Goal: Information Seeking & Learning: Learn about a topic

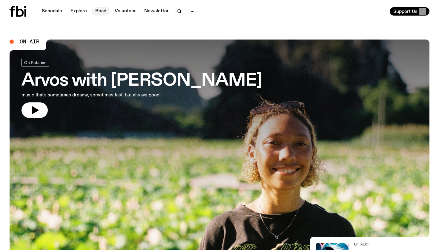
click at [102, 11] on link "Read" at bounding box center [101, 11] width 18 height 8
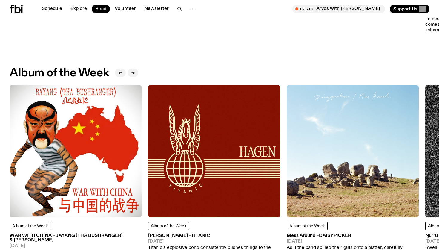
scroll to position [213, 0]
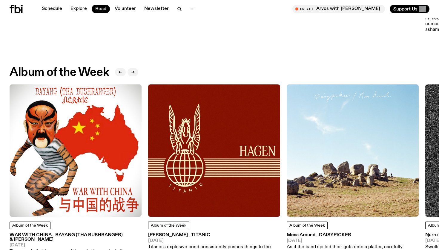
click at [218, 189] on img at bounding box center [214, 150] width 132 height 132
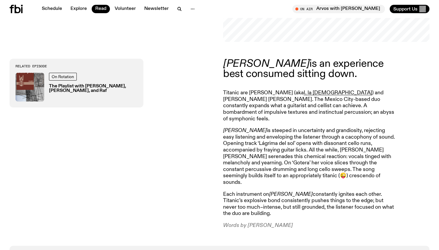
scroll to position [199, 0]
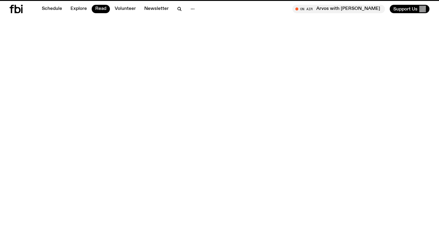
scroll to position [213, 0]
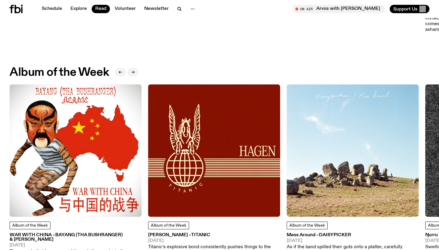
click at [329, 210] on img at bounding box center [353, 150] width 132 height 132
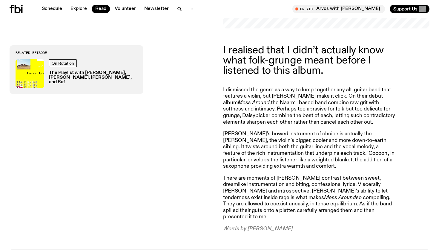
scroll to position [201, 0]
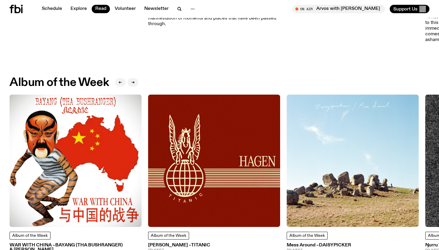
scroll to position [203, 0]
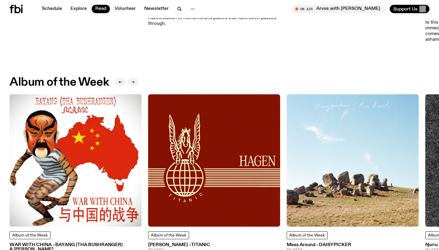
click at [135, 83] on icon "button" at bounding box center [133, 82] width 4 height 4
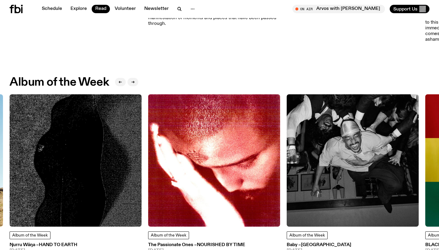
scroll to position [244, 0]
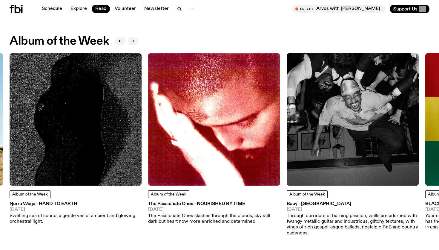
click at [175, 157] on img at bounding box center [214, 119] width 132 height 132
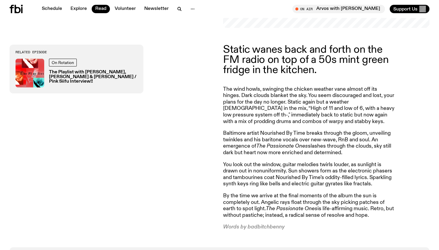
scroll to position [212, 0]
